Goal: Download file/media

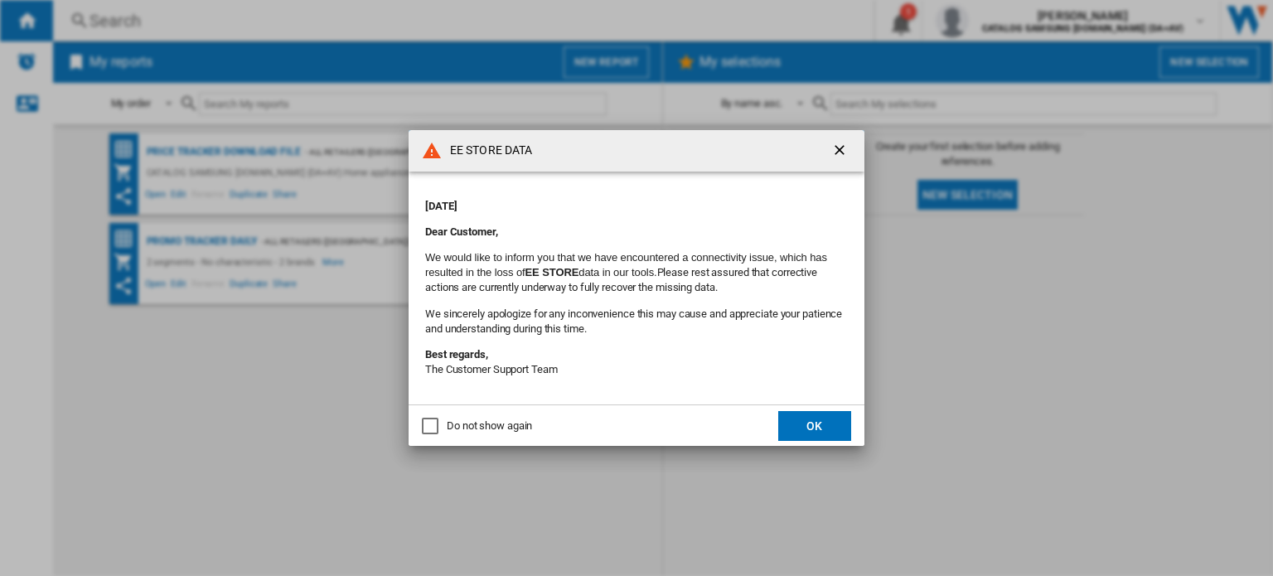
click at [792, 426] on button "OK" at bounding box center [814, 426] width 73 height 30
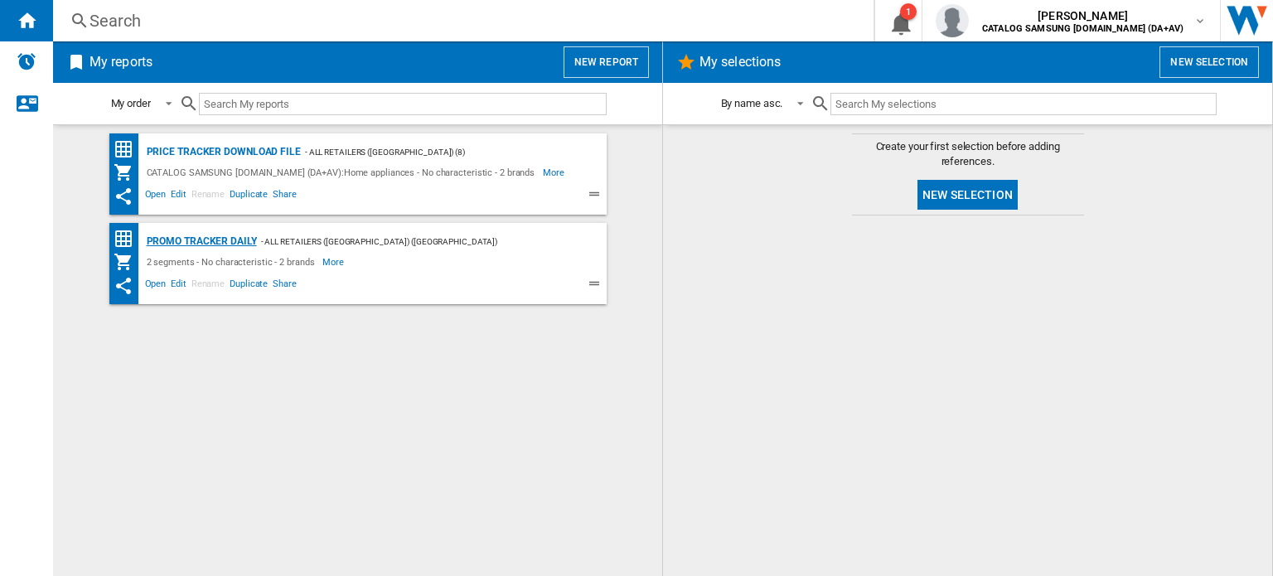
click at [220, 242] on div "Promo Tracker Daily" at bounding box center [200, 241] width 114 height 21
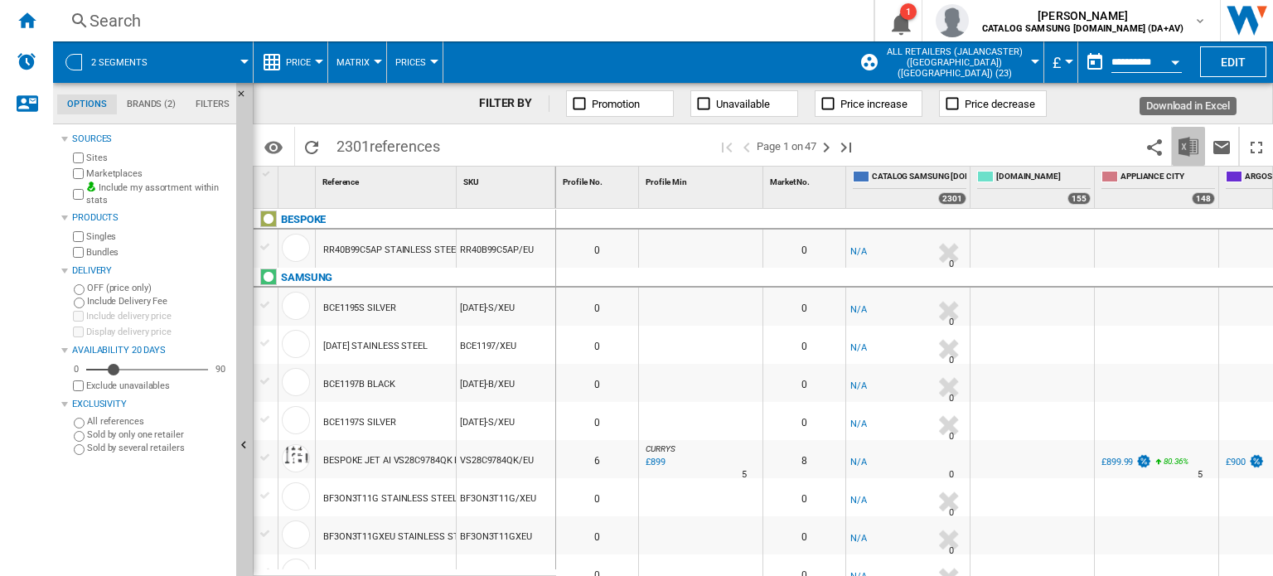
click at [1180, 138] on img "Download in Excel" at bounding box center [1189, 147] width 20 height 20
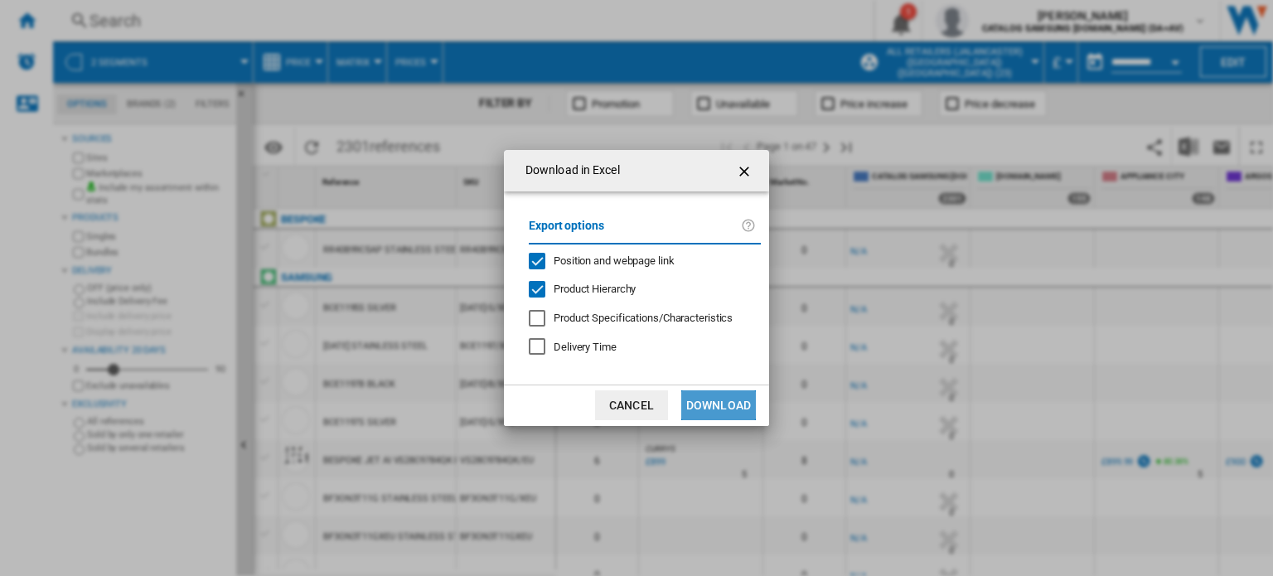
click at [710, 406] on button "Download" at bounding box center [718, 405] width 75 height 30
